Goal: Check status

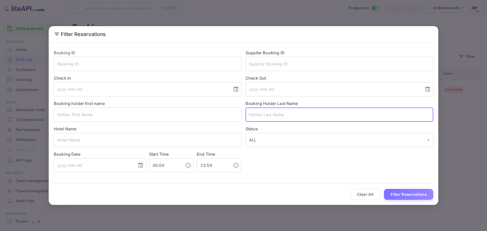
click at [257, 119] on input "text" at bounding box center [340, 115] width 188 height 14
paste input "Bradley Schlesselman"
click at [259, 117] on input "Bradley Schlesselman" at bounding box center [340, 115] width 188 height 14
type input "Schlesselman"
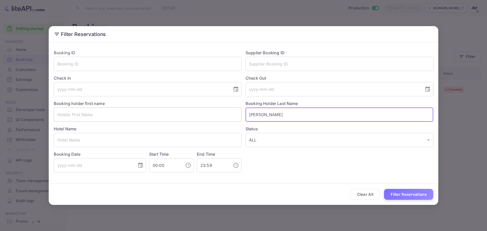
click at [195, 117] on input "text" at bounding box center [148, 115] width 188 height 14
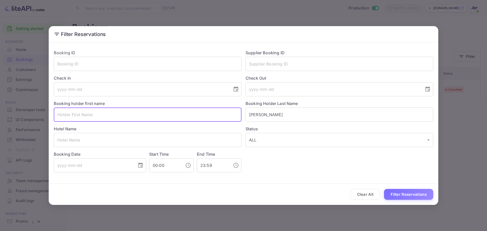
paste input "Bradley"
type input "Bradley"
drag, startPoint x: 418, startPoint y: 195, endPoint x: 347, endPoint y: 151, distance: 83.3
click at [418, 195] on button "Filter Reservations" at bounding box center [408, 194] width 49 height 11
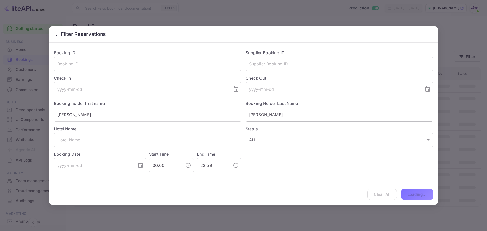
click at [294, 116] on input "Schlesselman" at bounding box center [340, 115] width 188 height 14
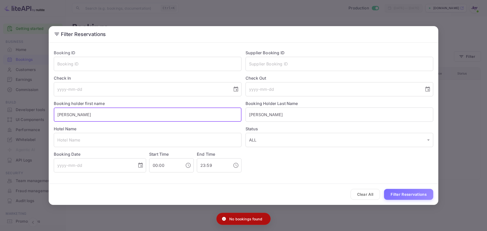
drag, startPoint x: 79, startPoint y: 112, endPoint x: 43, endPoint y: 109, distance: 37.0
click at [39, 114] on div "Filter Reservations Booking ID ​ Supplier Booking ID ​ Check In ​ Check Out ​ B…" at bounding box center [243, 115] width 487 height 231
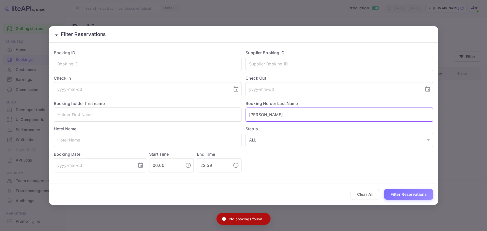
click at [311, 115] on input "Schlesselman" at bounding box center [340, 115] width 188 height 14
click at [412, 195] on button "Filter Reservations" at bounding box center [408, 194] width 49 height 11
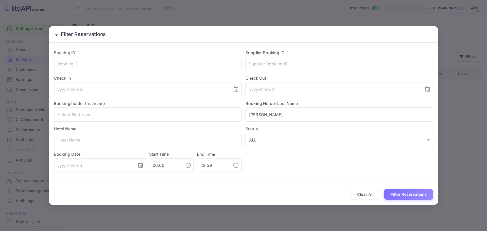
drag, startPoint x: 436, startPoint y: 167, endPoint x: 447, endPoint y: 160, distance: 12.2
click at [442, 164] on div "Filter Reservations Booking ID ​ Supplier Booking ID ​ Check In ​ Check Out ​ B…" at bounding box center [243, 115] width 487 height 231
drag, startPoint x: 460, startPoint y: 137, endPoint x: 462, endPoint y: 107, distance: 30.3
click at [461, 134] on div "Filter Reservations Booking ID ​ Supplier Booking ID ​ Check In ​ Check Out ​ B…" at bounding box center [243, 115] width 487 height 231
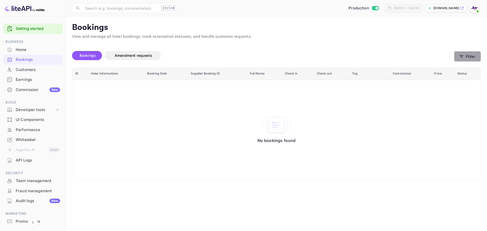
click at [469, 58] on button "Filter" at bounding box center [467, 56] width 27 height 10
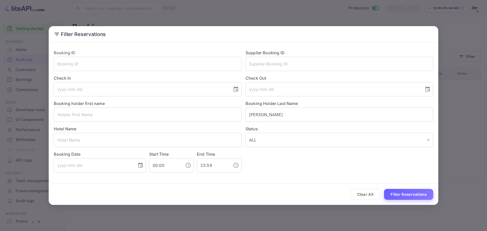
click at [368, 191] on button "Clear All" at bounding box center [366, 194] width 30 height 11
